Goal: Find specific fact: Find specific fact

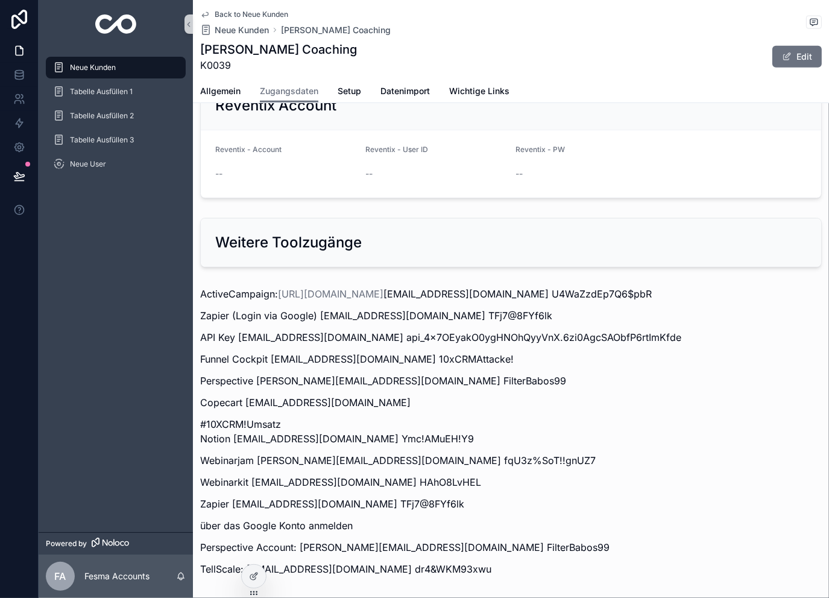
scroll to position [1475, 0]
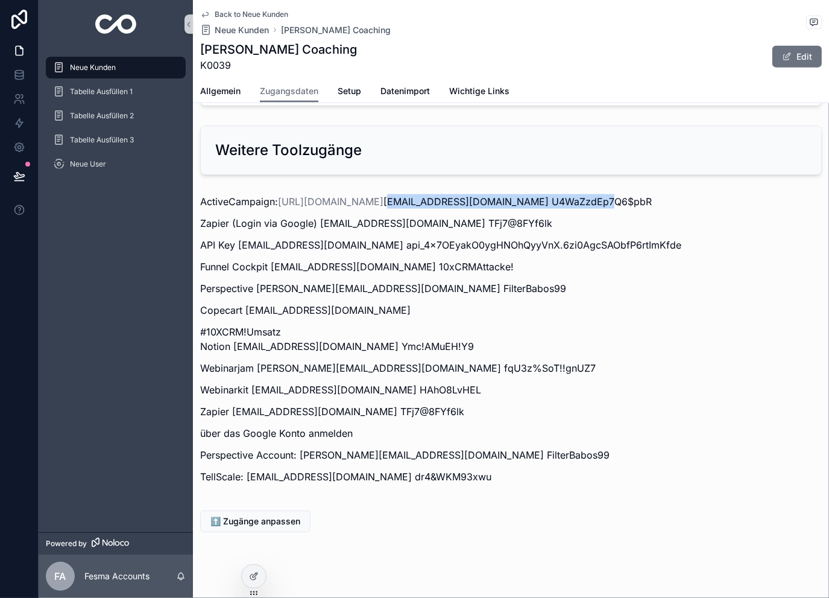
drag, startPoint x: 458, startPoint y: 185, endPoint x: 659, endPoint y: 183, distance: 200.9
click at [659, 194] on p "ActiveCampaign: [URL][DOMAIN_NAME] [EMAIL_ADDRESS][DOMAIN_NAME] U4WaZzdEp7Q6$pbR" at bounding box center [511, 201] width 622 height 14
copy p "[EMAIL_ADDRESS][DOMAIN_NAME]"
drag, startPoint x: 664, startPoint y: 185, endPoint x: 793, endPoint y: 191, distance: 129.2
click at [793, 194] on p "ActiveCampaign: [URL][DOMAIN_NAME] [EMAIL_ADDRESS][DOMAIN_NAME] U4WaZzdEp7Q6$pbR" at bounding box center [511, 201] width 622 height 14
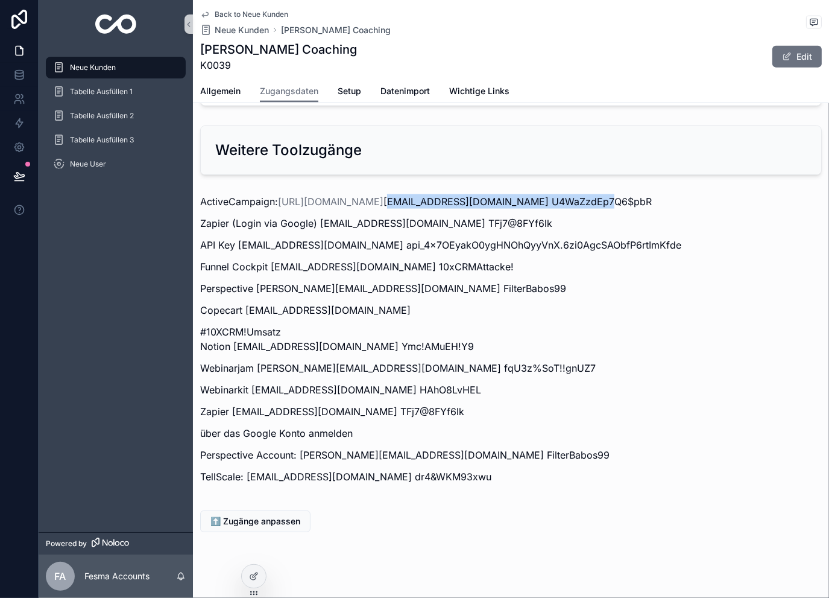
copy p "U4WaZzdEp7Q6$pbR"
click at [252, 11] on span "Back to Neue Kunden" at bounding box center [252, 15] width 74 height 10
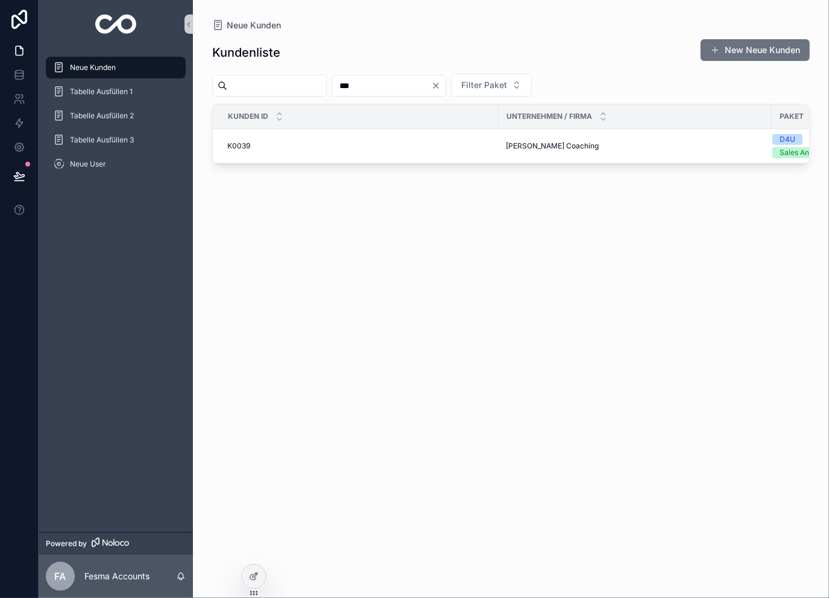
click at [410, 78] on input "***" at bounding box center [381, 85] width 99 height 17
type input "***"
click at [375, 146] on div "K0153 K0153" at bounding box center [359, 146] width 264 height 10
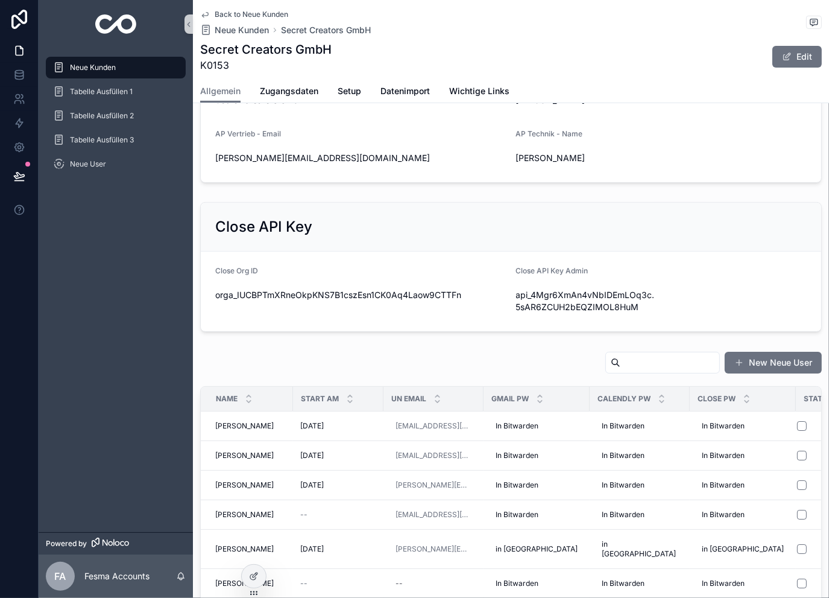
scroll to position [402, 0]
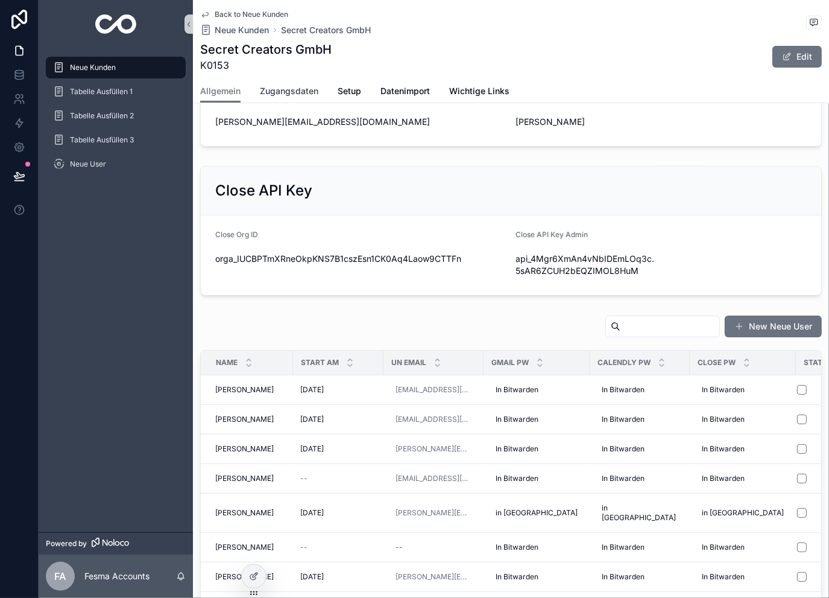
click at [285, 85] on span "Zugangsdaten" at bounding box center [289, 91] width 59 height 12
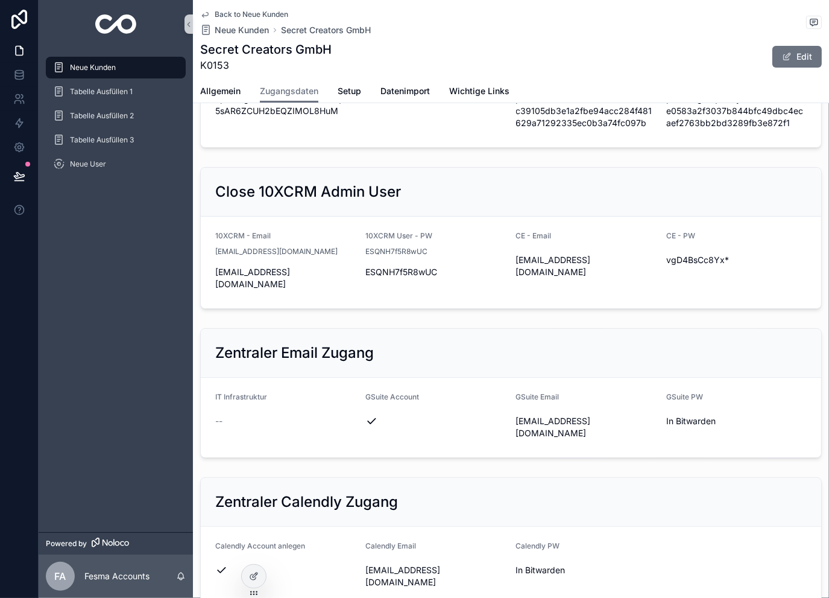
scroll to position [1140, 0]
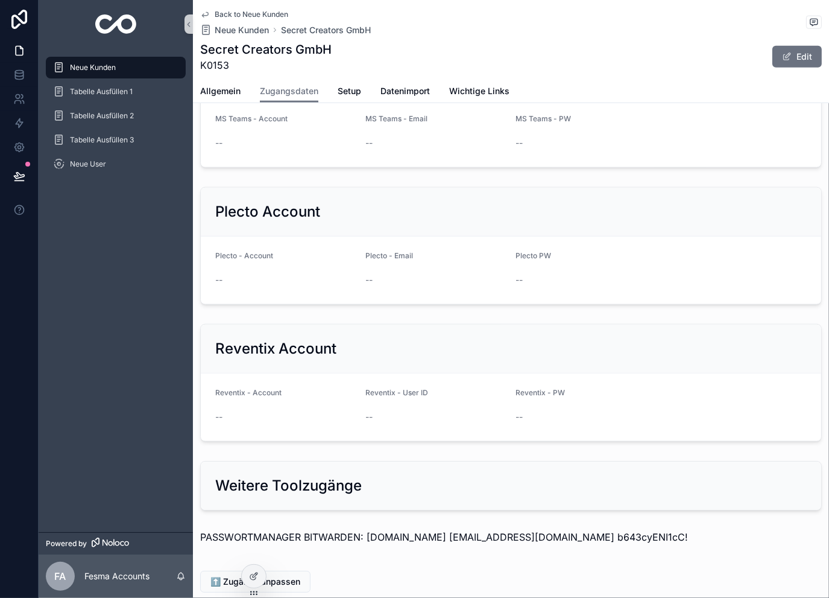
drag, startPoint x: 632, startPoint y: 139, endPoint x: 632, endPoint y: 621, distance: 482.0
drag, startPoint x: 366, startPoint y: 457, endPoint x: 483, endPoint y: 480, distance: 118.5
copy p "[DOMAIN_NAME]"
drag, startPoint x: 486, startPoint y: 461, endPoint x: 575, endPoint y: 465, distance: 88.8
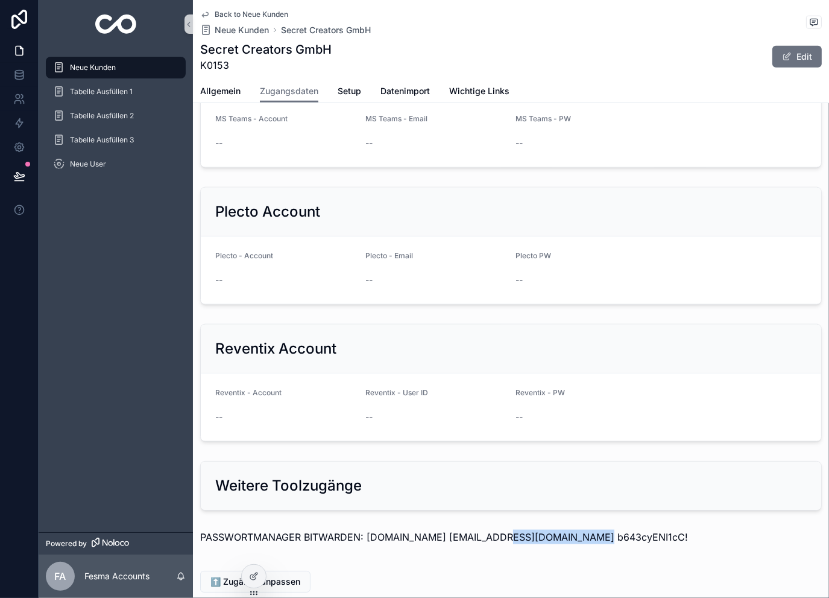
click at [575, 530] on p "PASSWORTMANAGER BITWARDEN: [DOMAIN_NAME] [EMAIL_ADDRESS][DOMAIN_NAME] b643cyENI…" at bounding box center [511, 537] width 622 height 14
copy p "[EMAIL_ADDRESS][DOMAIN_NAME]"
drag, startPoint x: 654, startPoint y: 460, endPoint x: 581, endPoint y: 469, distance: 73.5
click at [581, 525] on div "PASSWORTMANAGER BITWARDEN: [DOMAIN_NAME] [EMAIL_ADDRESS][DOMAIN_NAME] b643cyENI…" at bounding box center [511, 540] width 636 height 31
copy p "b643cyENI1cC!"
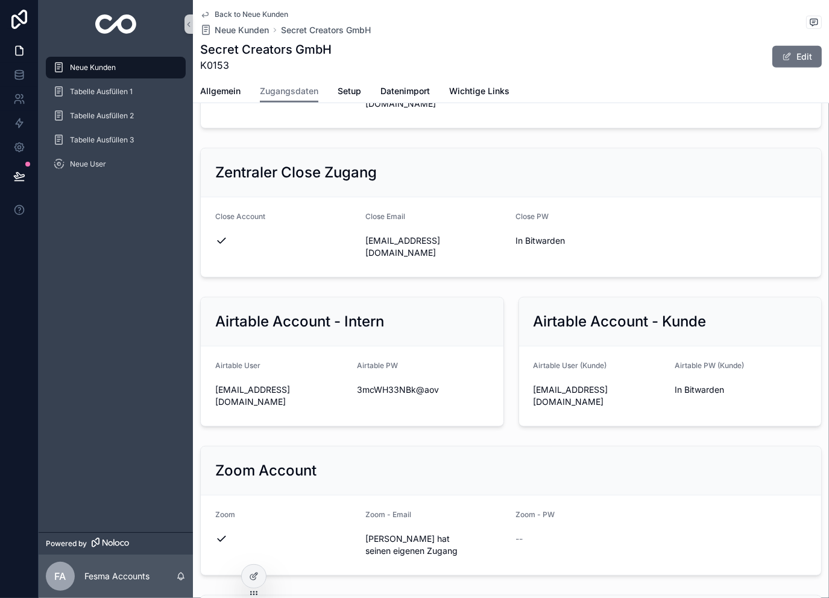
scroll to position [536, 0]
